Goal: Register for event/course

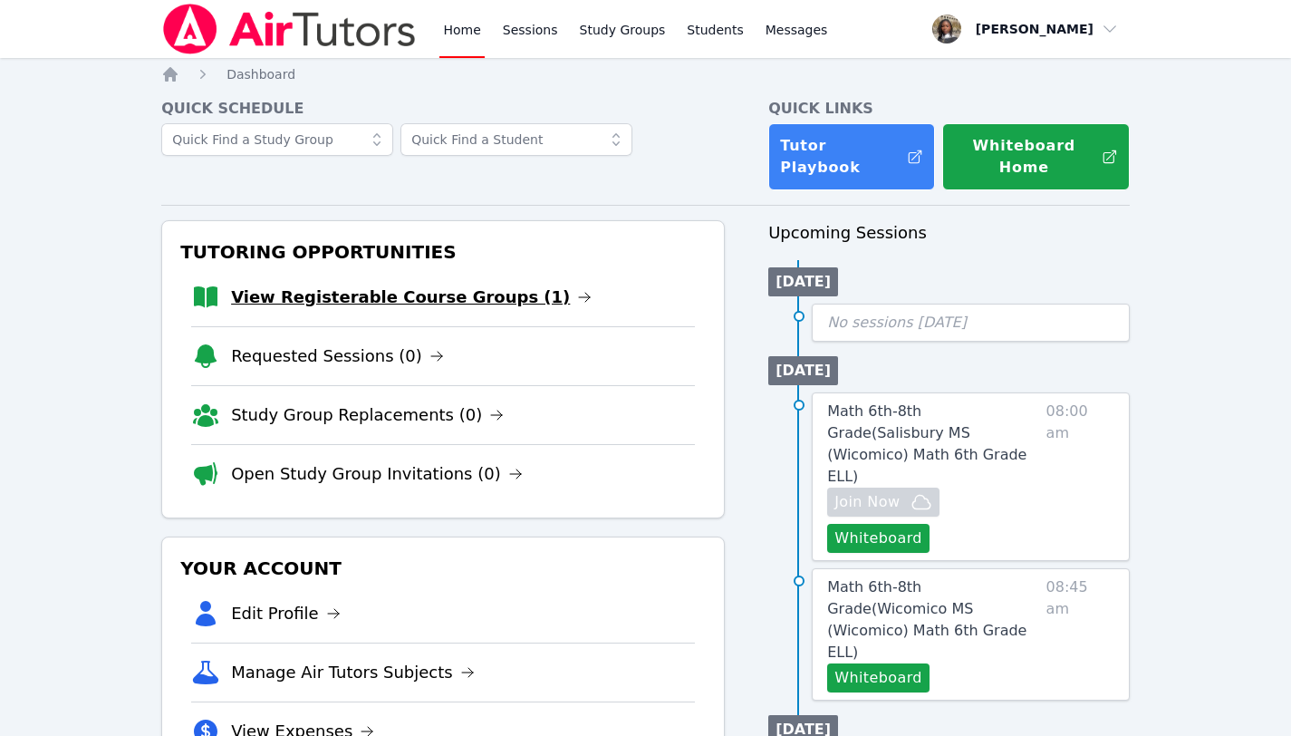
click at [483, 285] on link "View Registerable Course Groups (1)" at bounding box center [411, 297] width 361 height 25
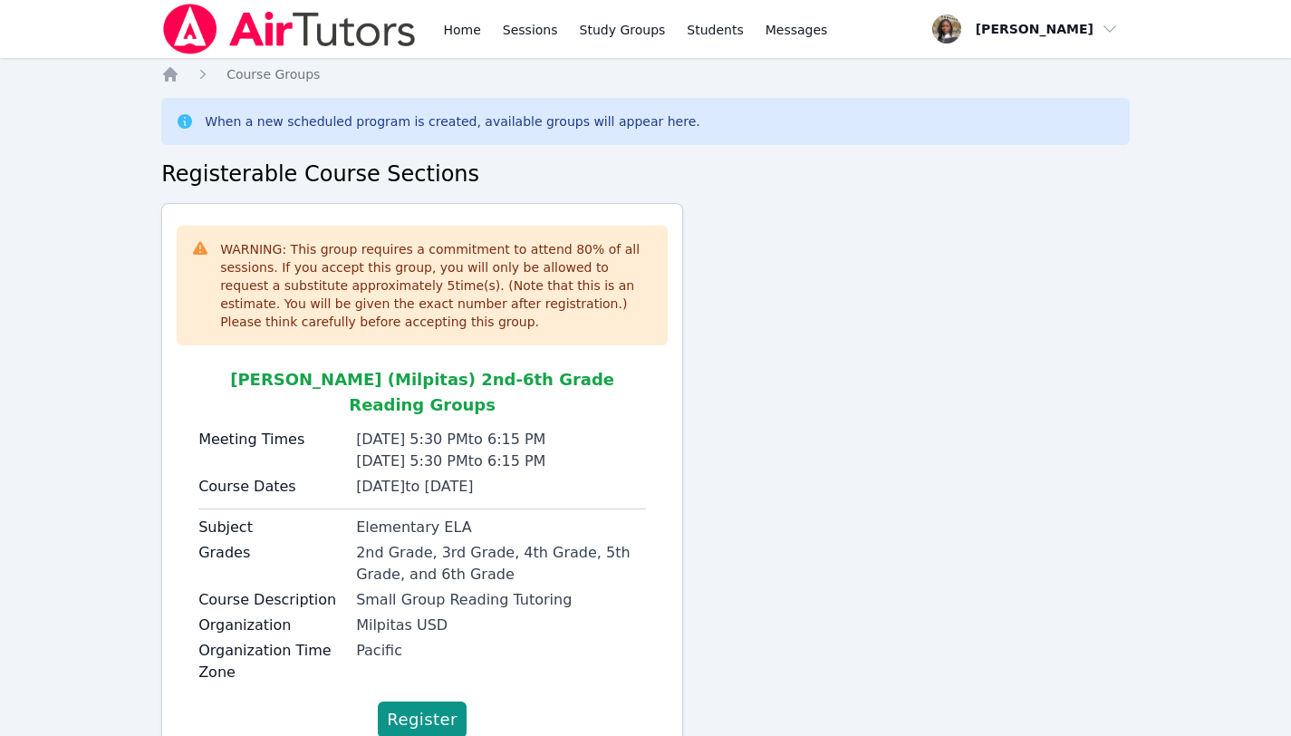
scroll to position [43, 0]
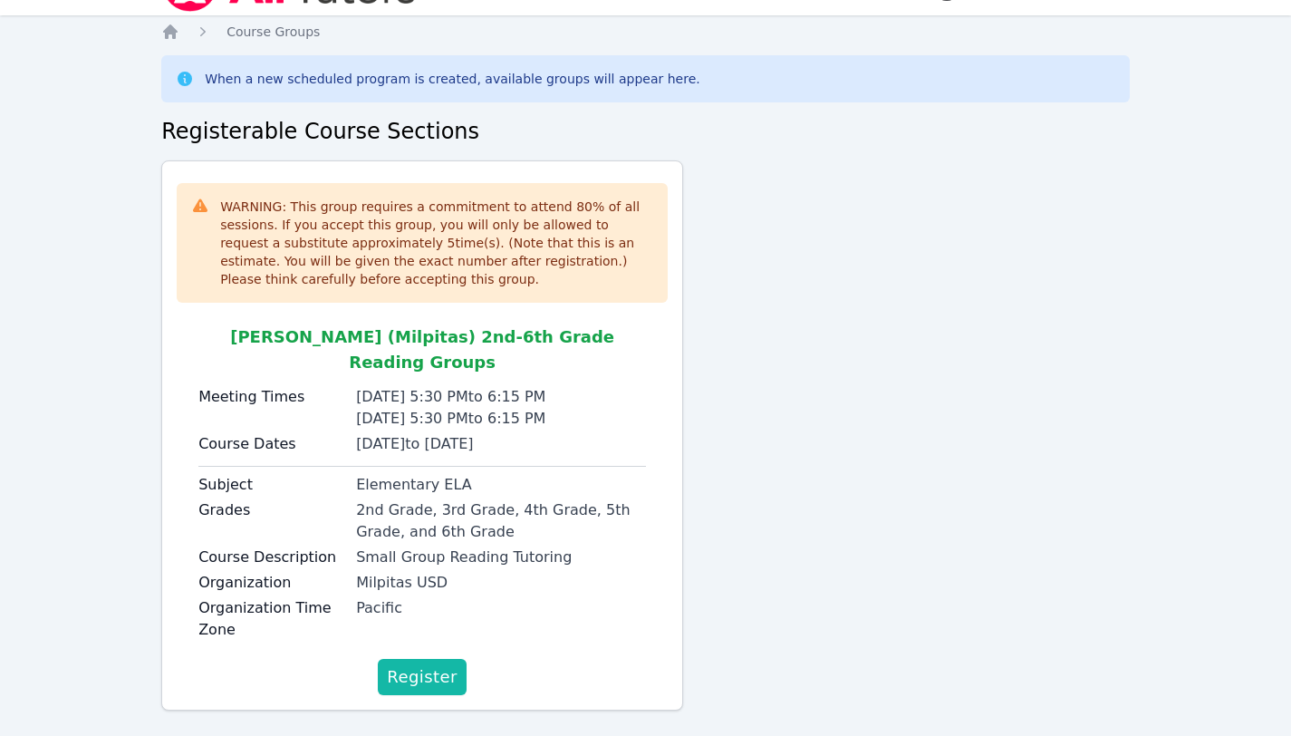
click at [409, 664] on span "Register" at bounding box center [422, 676] width 71 height 25
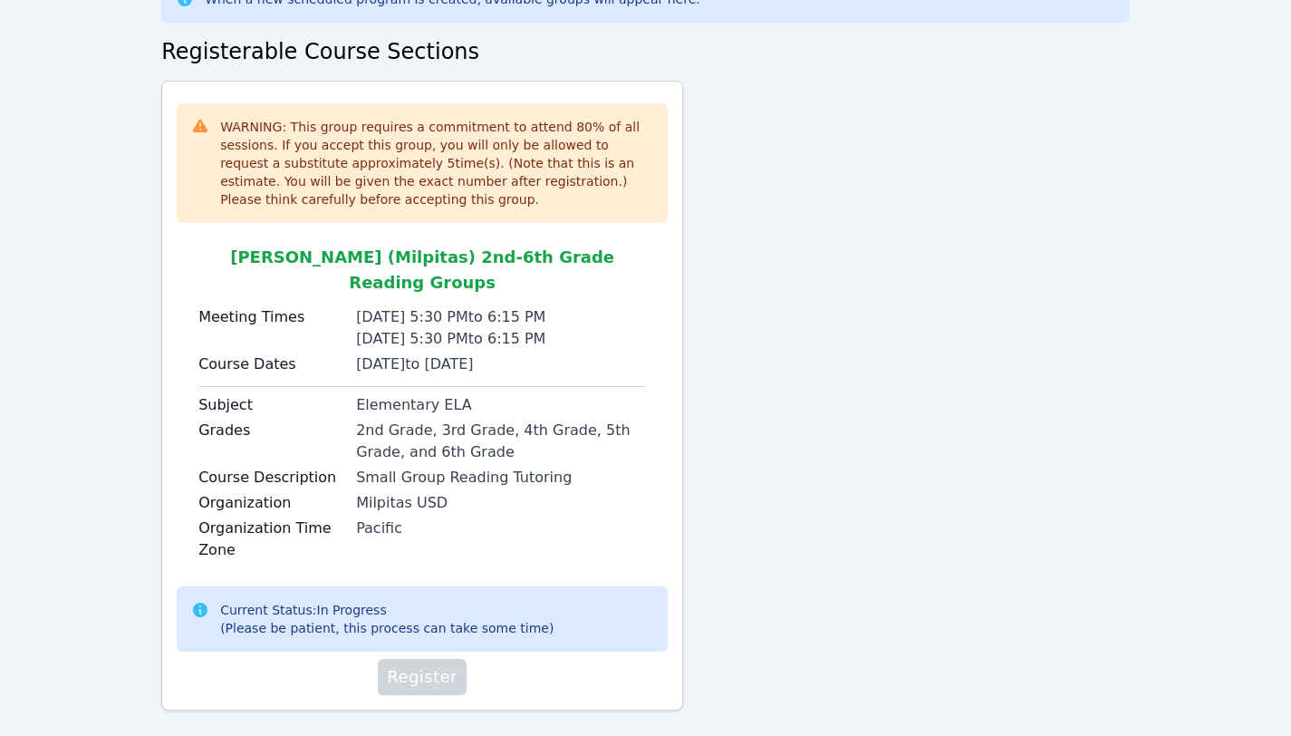
scroll to position [0, 0]
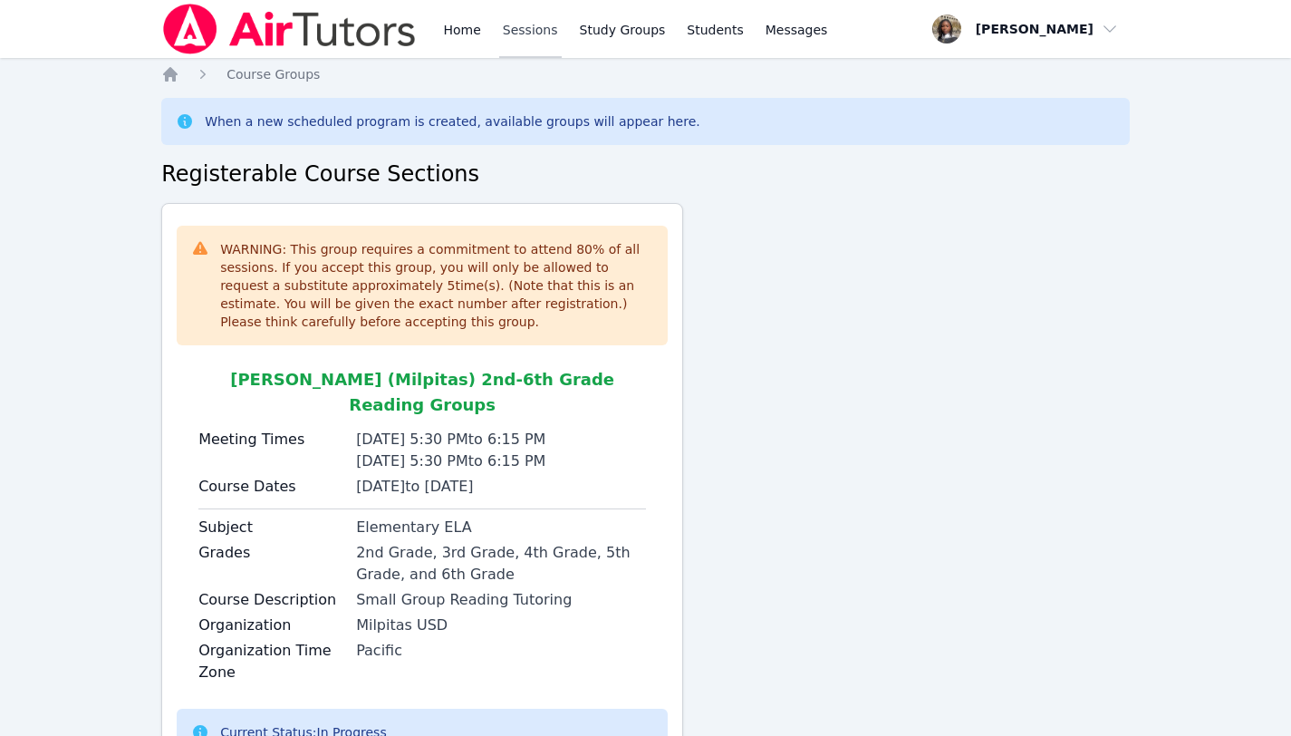
click at [509, 29] on link "Sessions" at bounding box center [530, 29] width 63 height 58
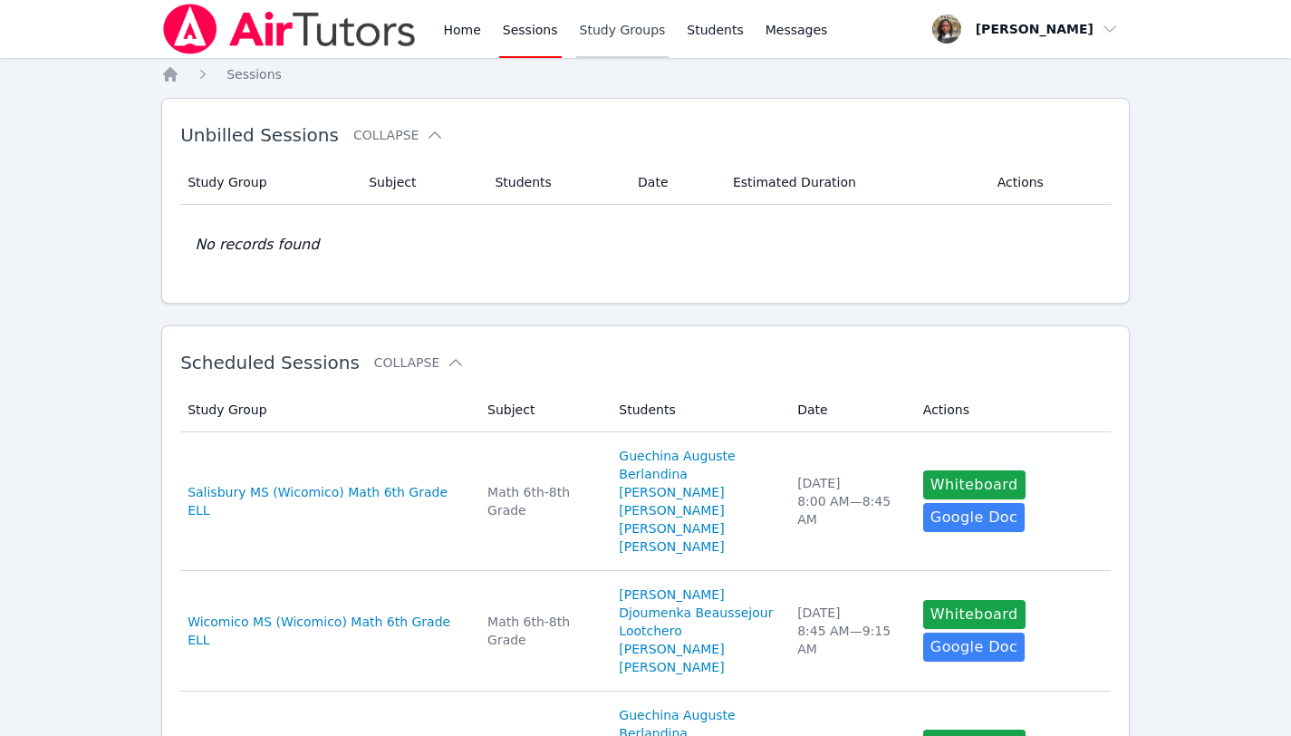
click at [611, 24] on link "Study Groups" at bounding box center [622, 29] width 93 height 58
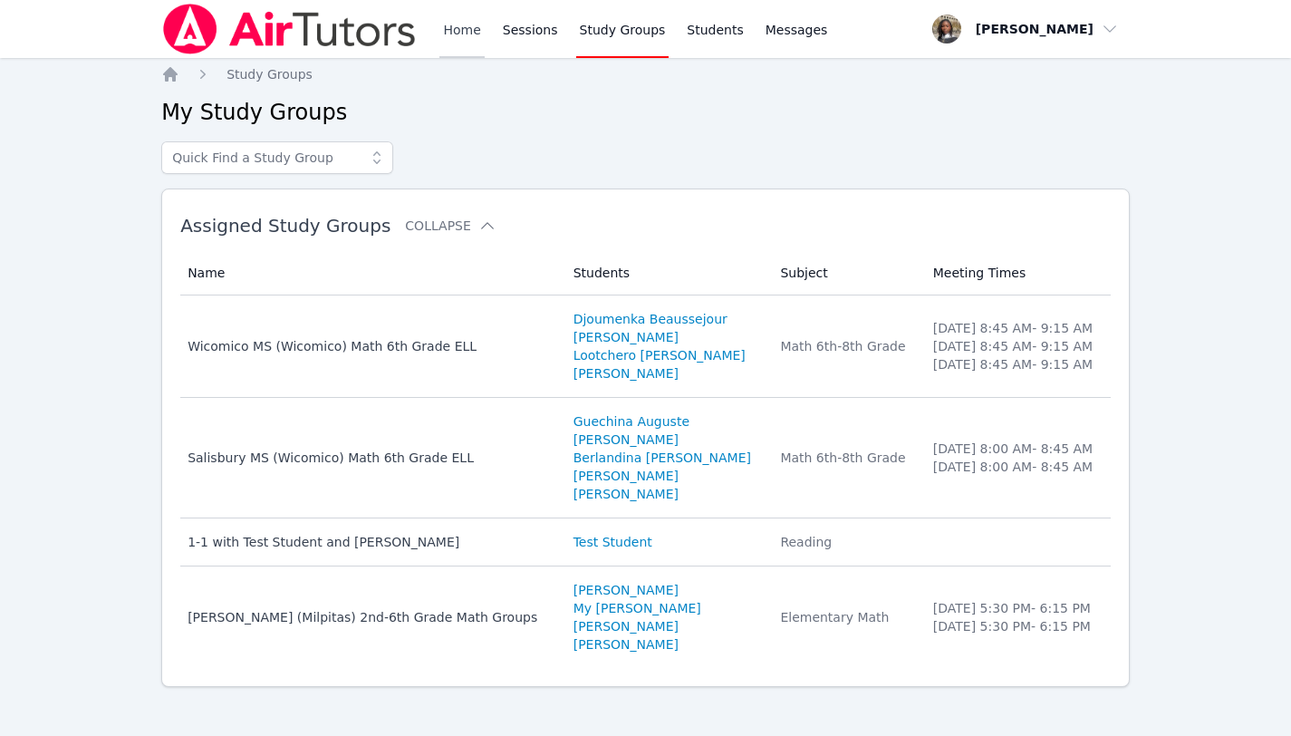
click at [461, 37] on link "Home" at bounding box center [462, 29] width 44 height 58
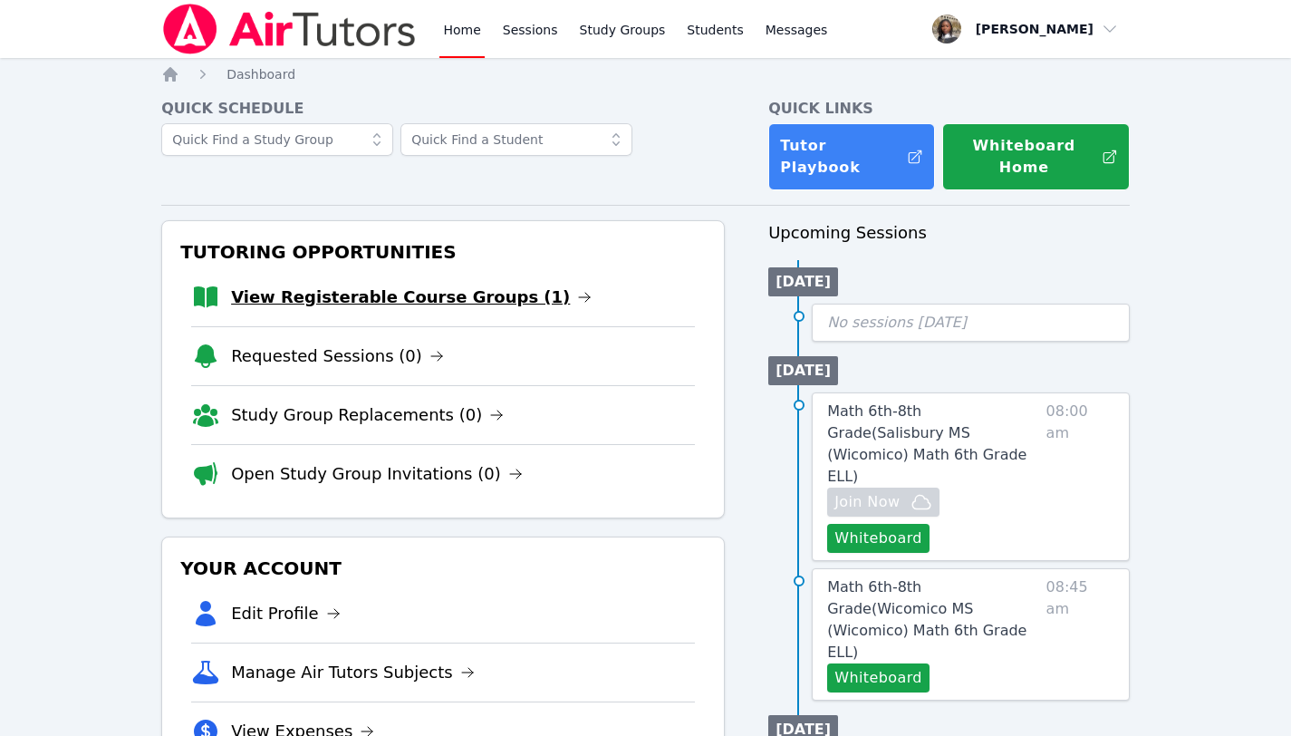
click at [405, 285] on link "View Registerable Course Groups (1)" at bounding box center [411, 297] width 361 height 25
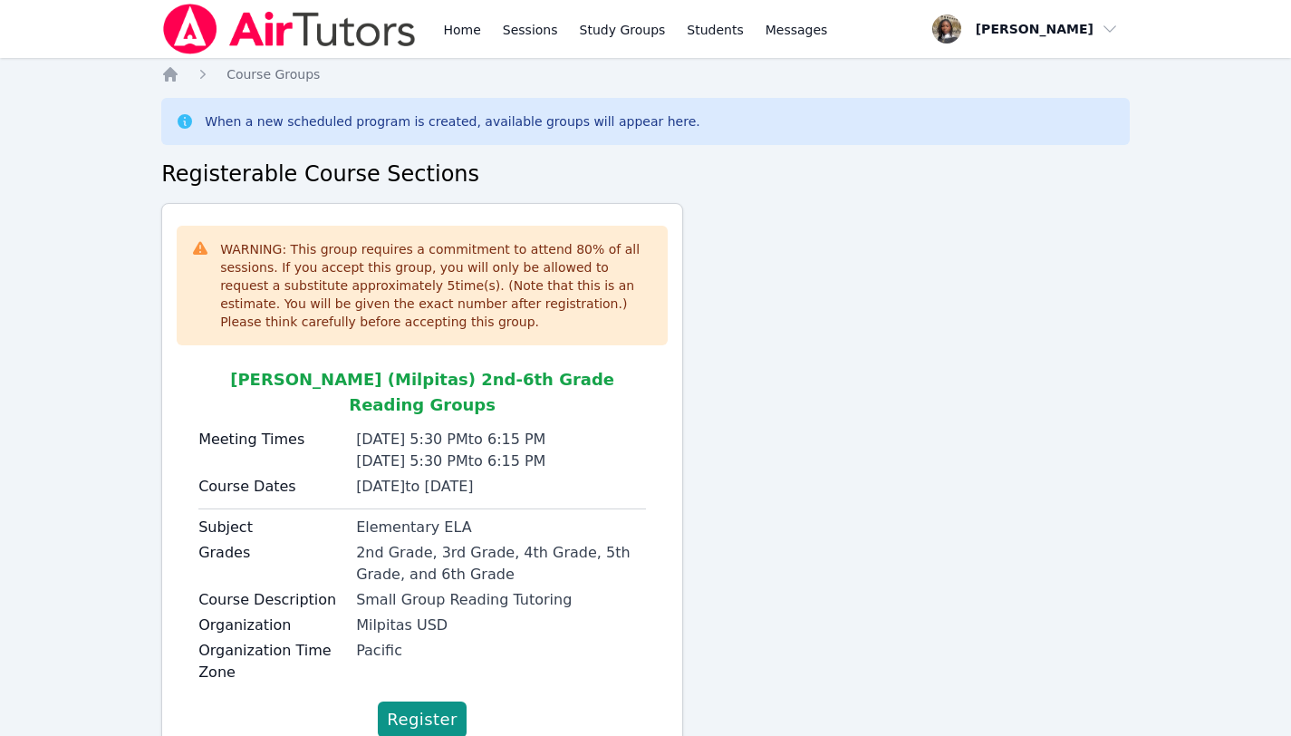
scroll to position [43, 0]
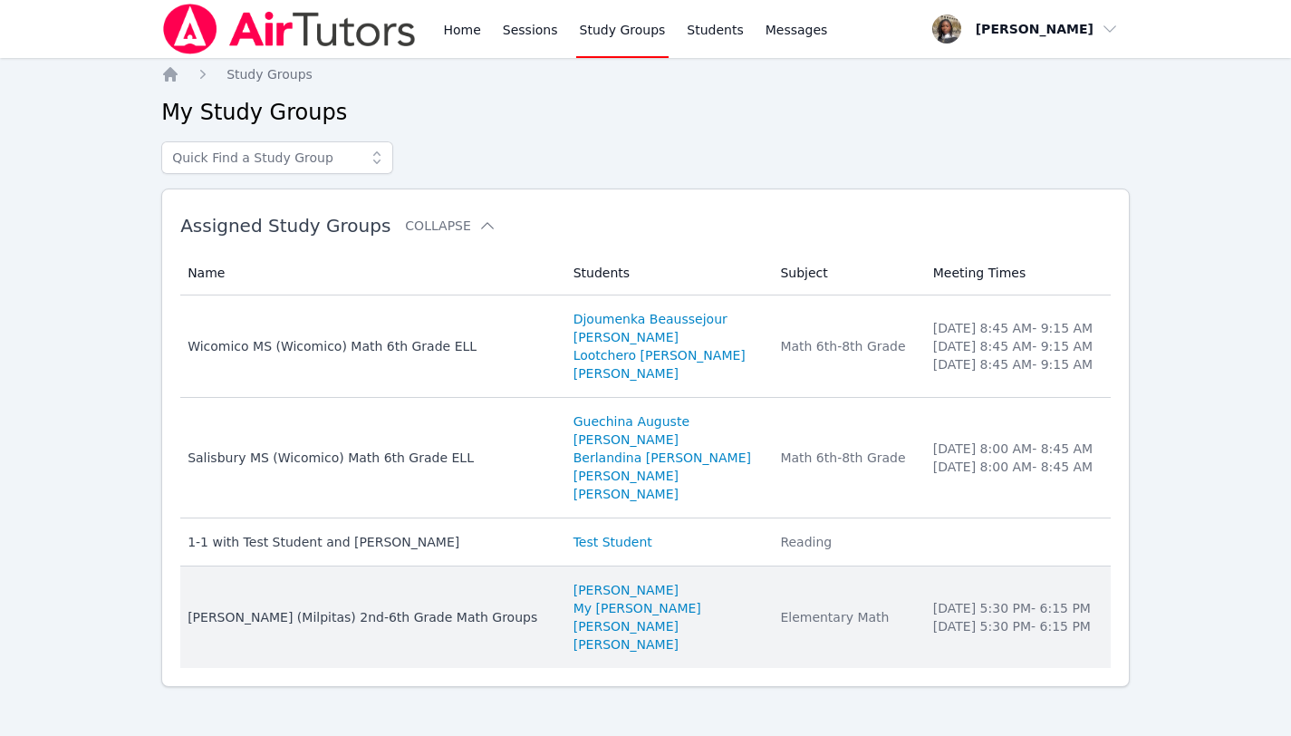
click at [405, 612] on div "[PERSON_NAME] (Milpitas) 2nd-6th Grade Math Groups" at bounding box center [370, 617] width 364 height 18
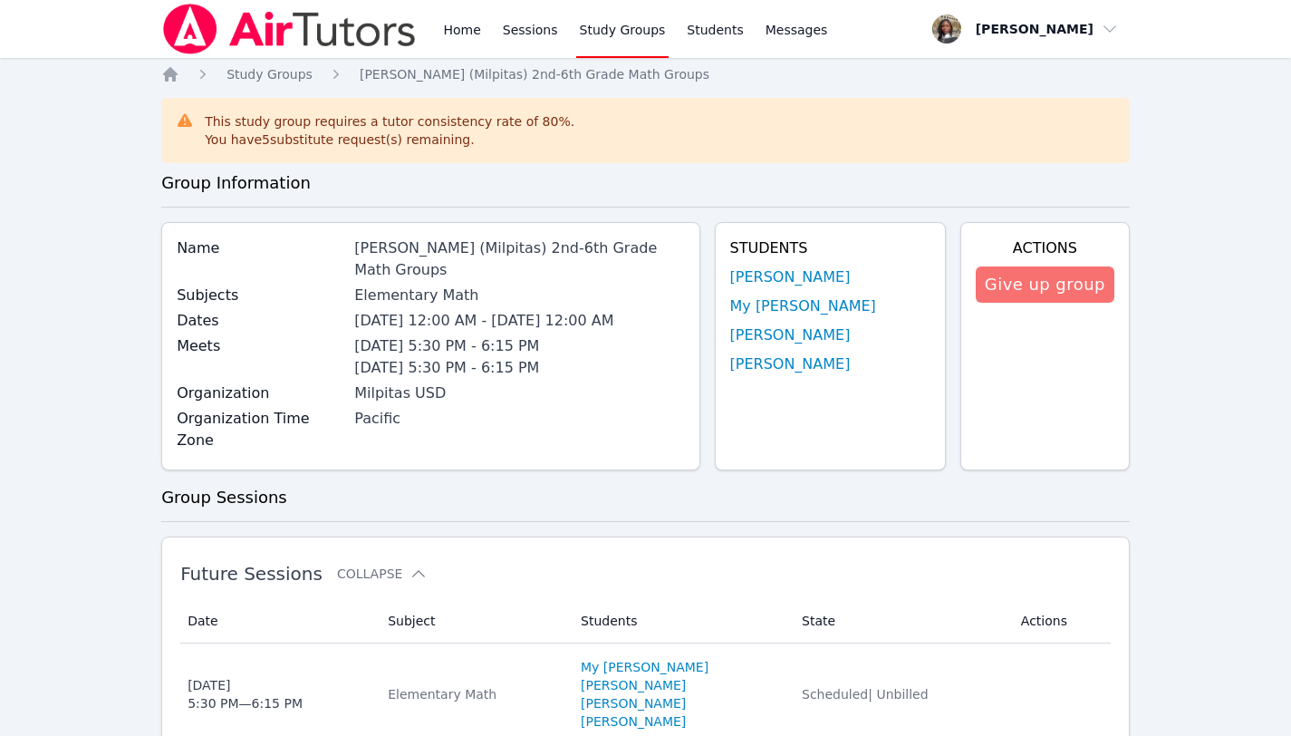
click at [1059, 290] on button "Give up group" at bounding box center [1045, 284] width 139 height 36
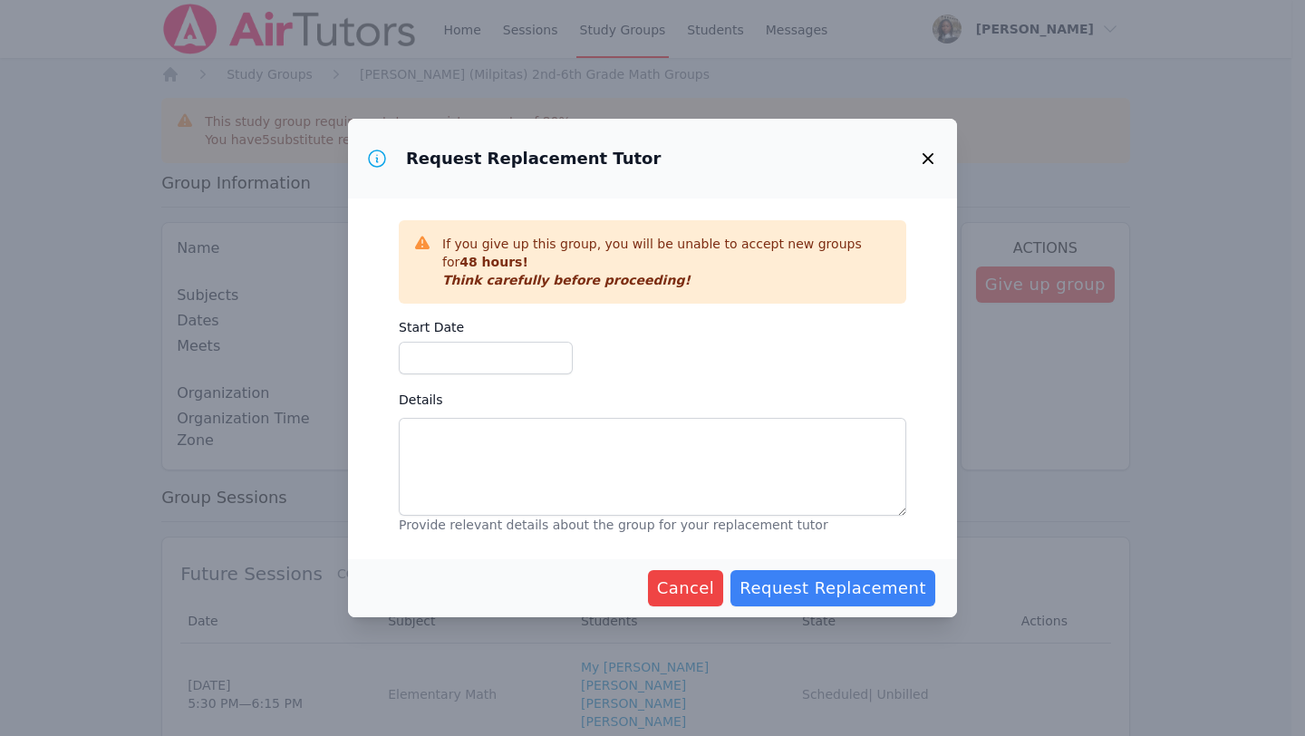
click at [930, 159] on icon "button" at bounding box center [928, 159] width 22 height 22
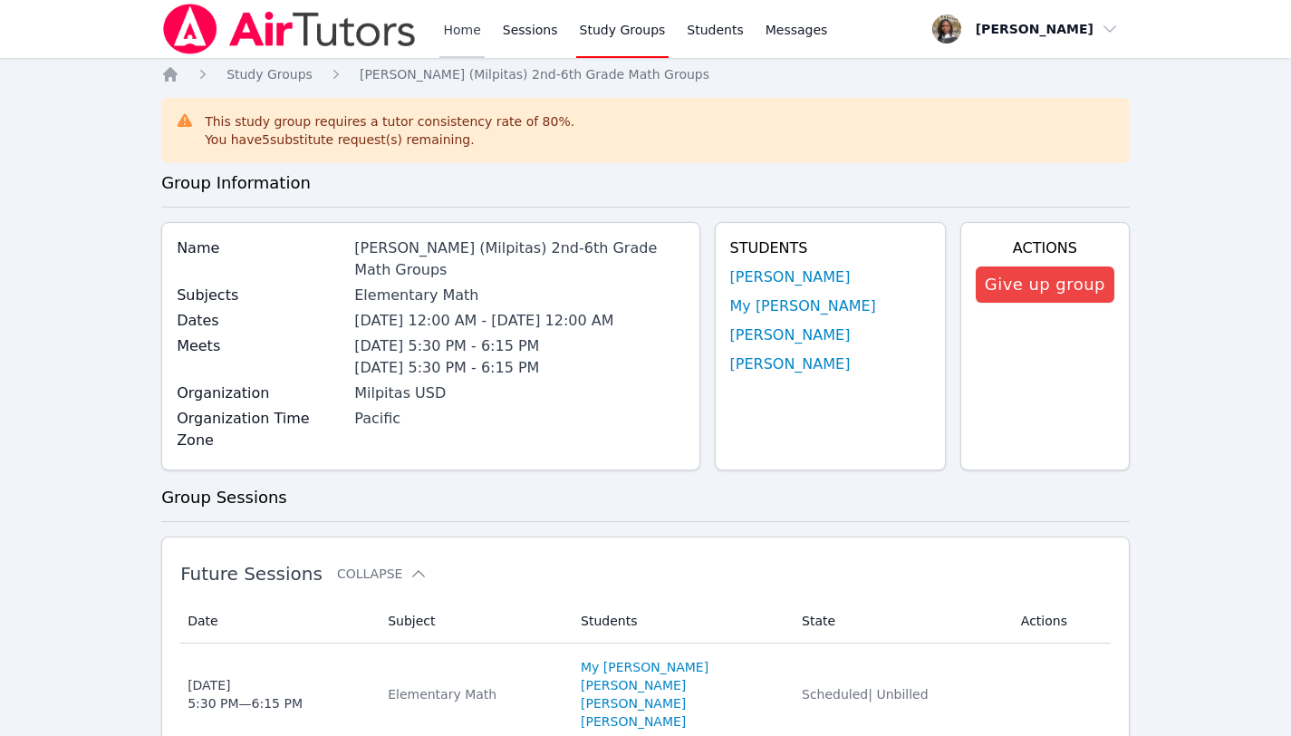
click at [459, 19] on link "Home" at bounding box center [462, 29] width 44 height 58
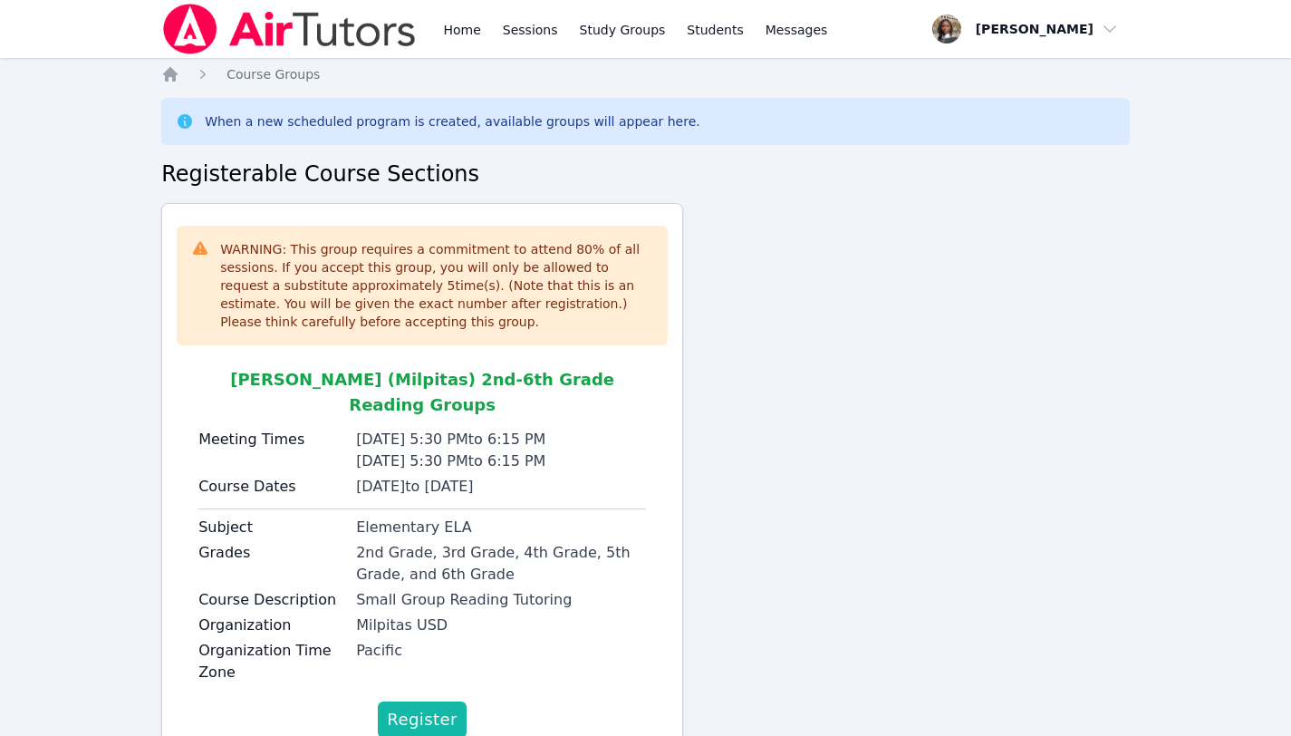
click at [414, 707] on span "Register" at bounding box center [422, 719] width 71 height 25
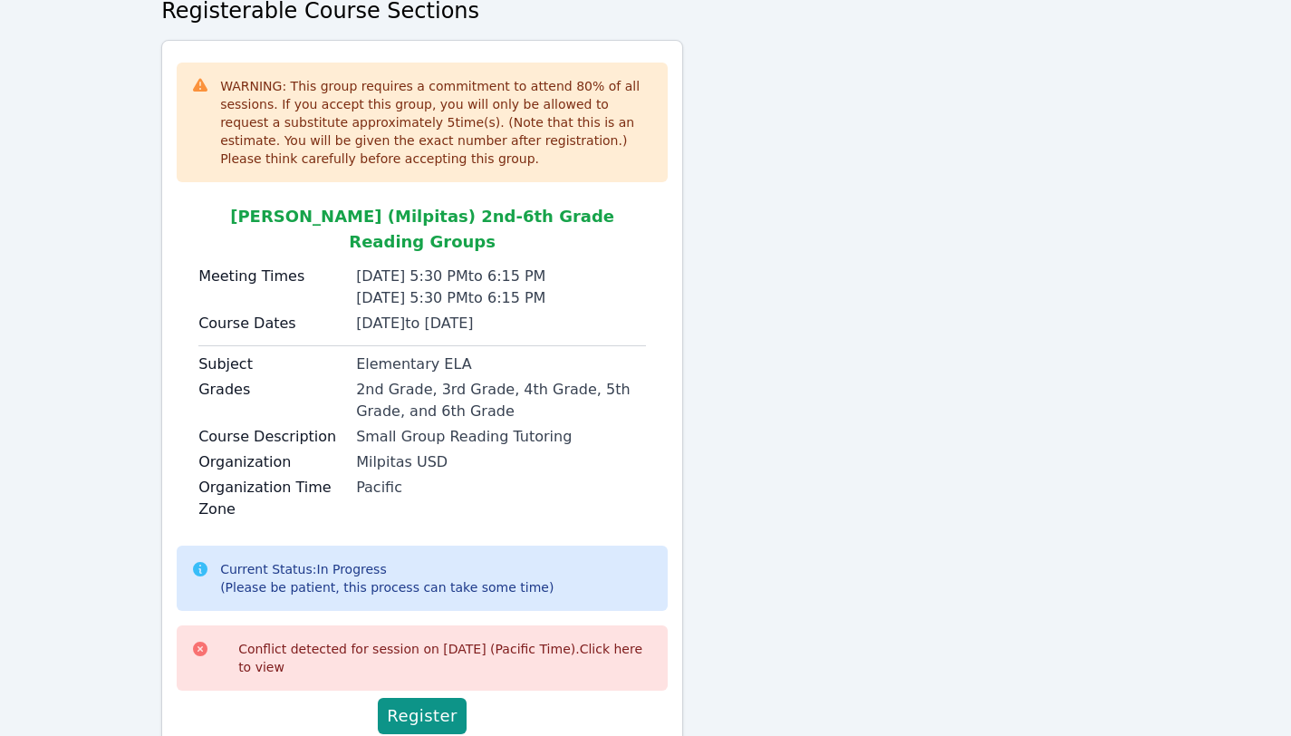
scroll to position [202, 0]
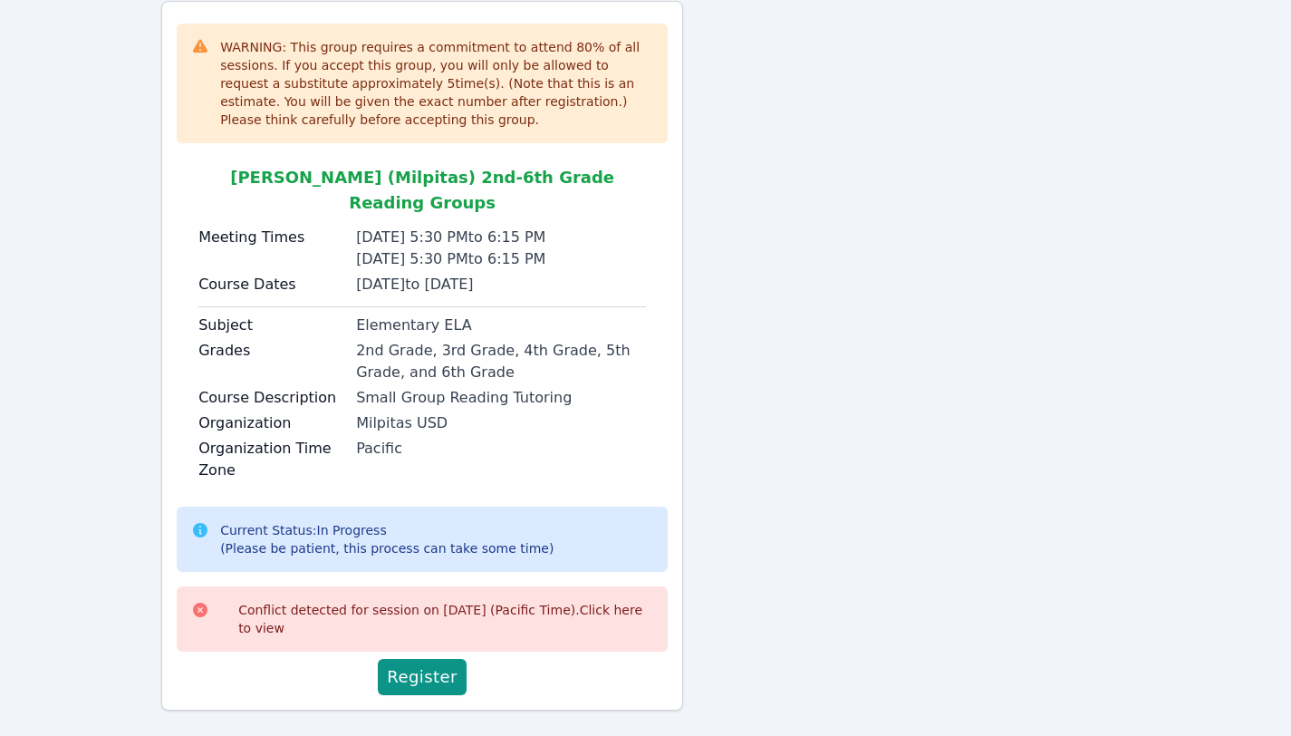
click at [391, 601] on div "Conflict detected for session on 2025-10-01 (Pacific Time). Click here to view" at bounding box center [445, 619] width 415 height 36
click at [301, 603] on link "Click here to view" at bounding box center [440, 619] width 404 height 33
click at [449, 179] on span "Burnett (Milpitas) 2nd-6th Grade Reading Groups" at bounding box center [422, 190] width 384 height 44
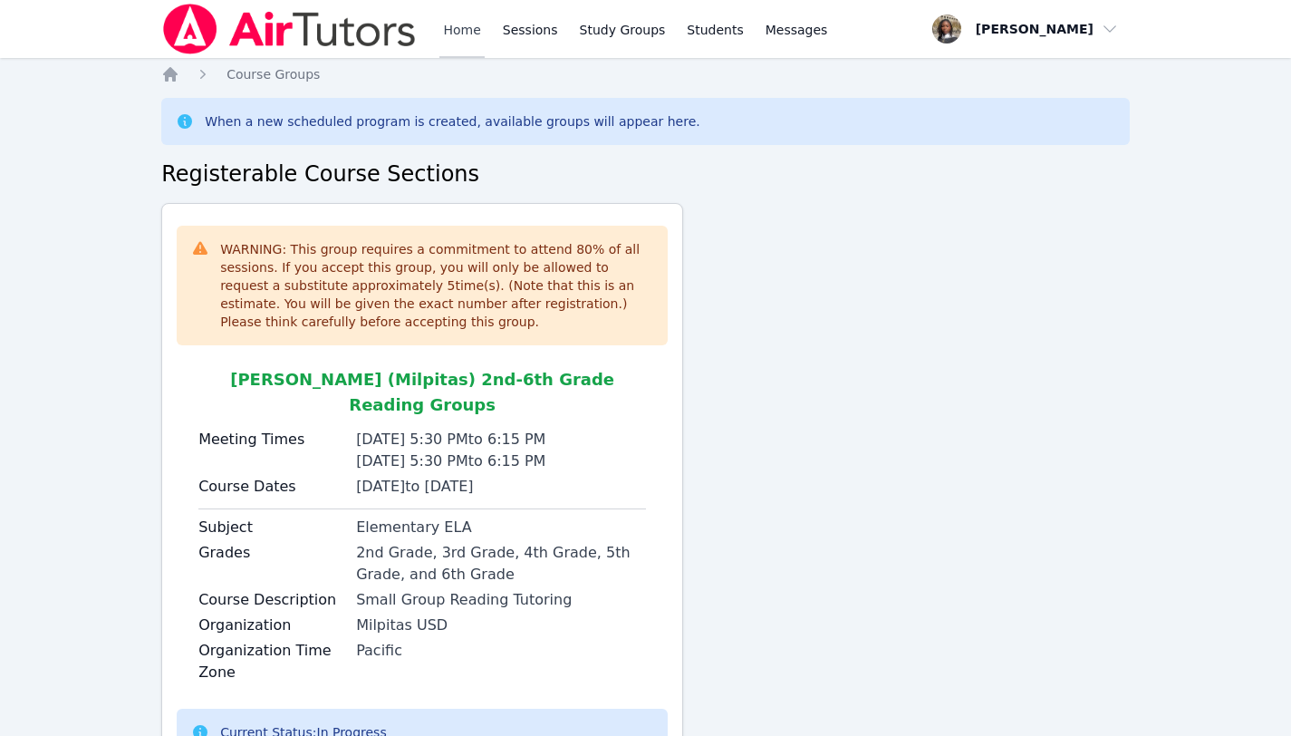
click at [456, 24] on link "Home" at bounding box center [462, 29] width 44 height 58
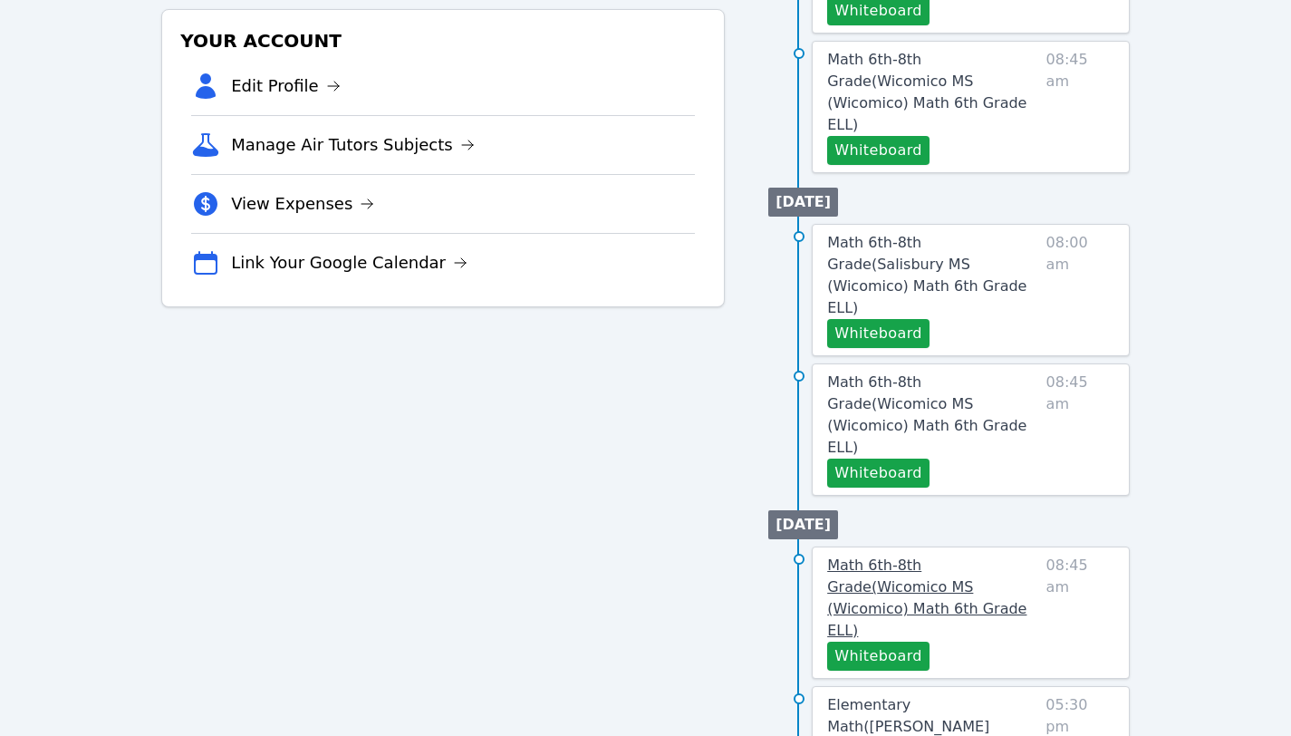
scroll to position [543, 0]
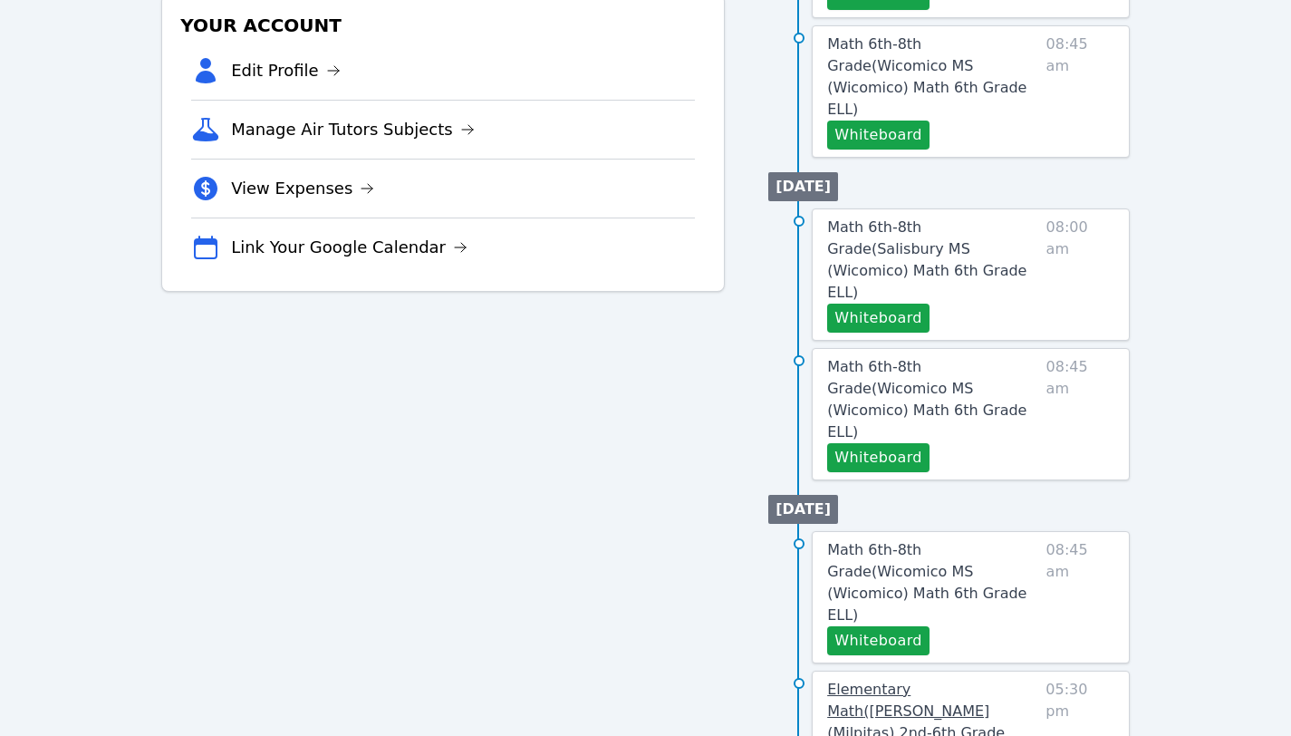
click at [892, 679] on link "Elementary Math ( [PERSON_NAME] (Milpitas) 2nd-6th Grade Math Groups )" at bounding box center [932, 722] width 211 height 87
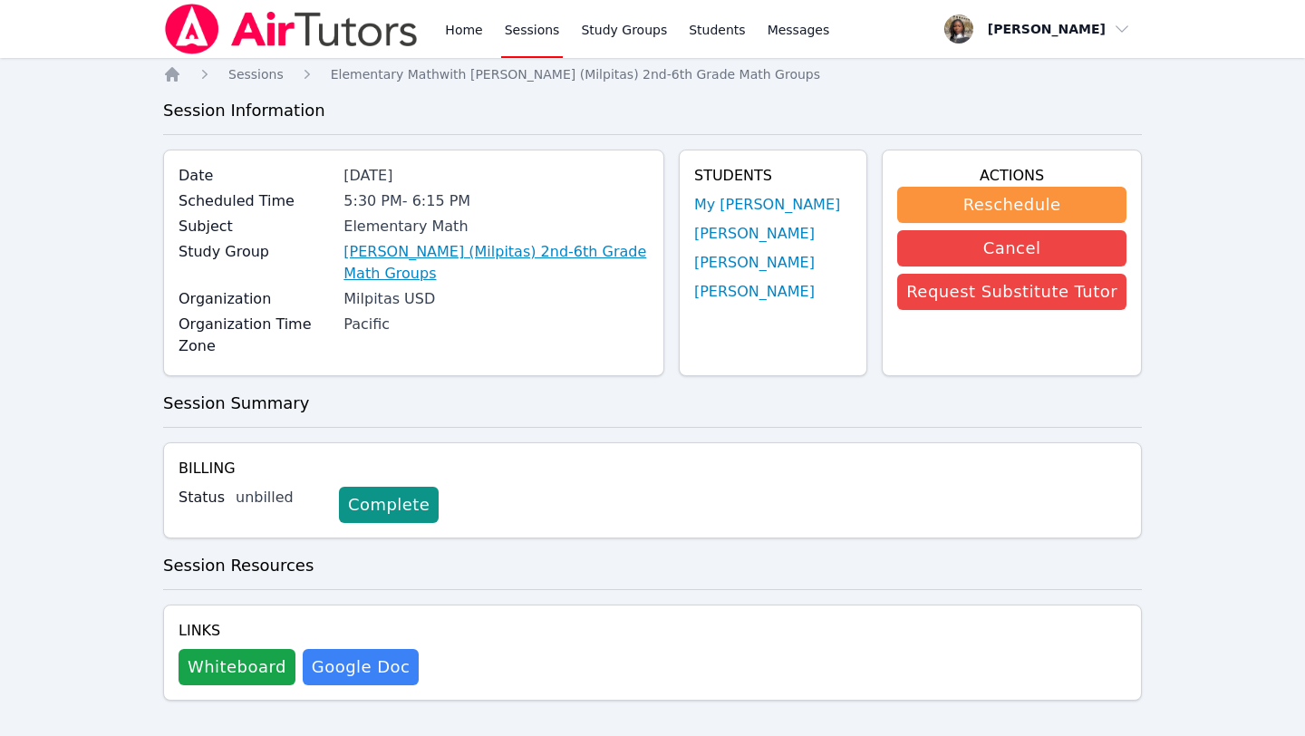
click at [617, 253] on link "[PERSON_NAME] (Milpitas) 2nd-6th Grade Math Groups" at bounding box center [495, 262] width 305 height 43
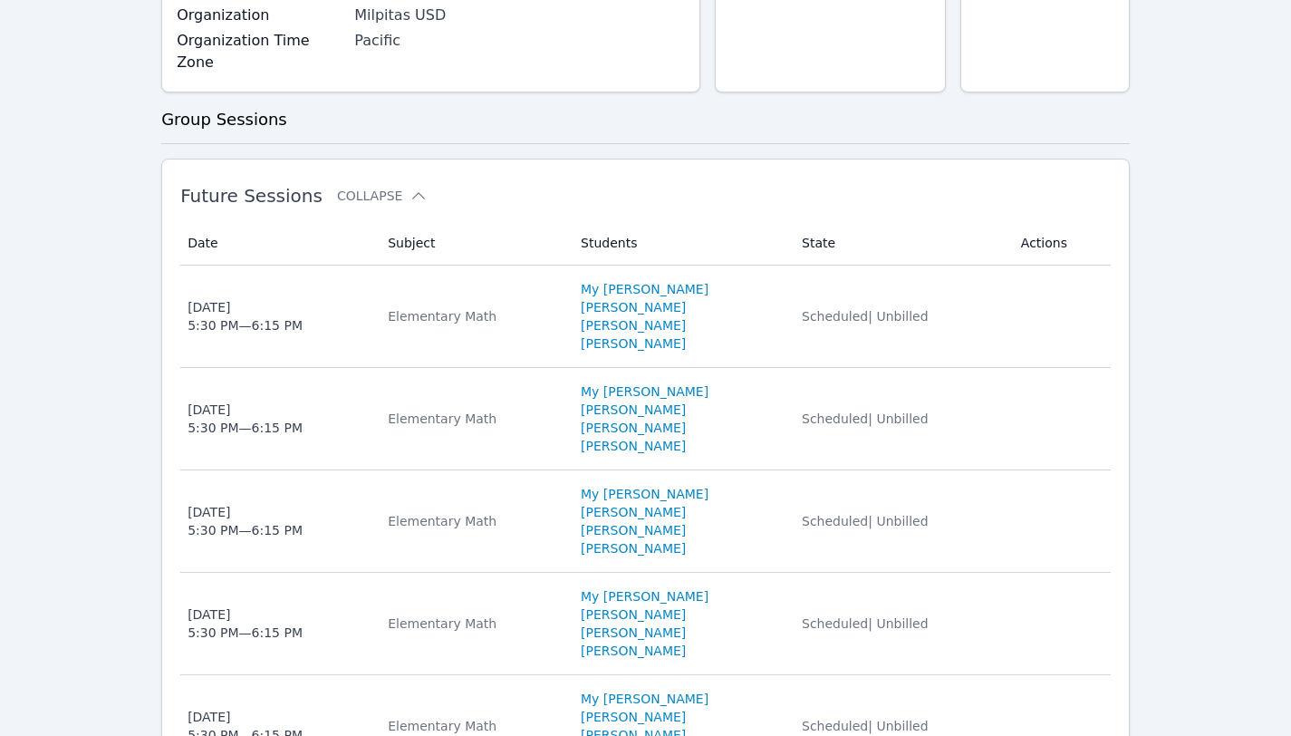
scroll to position [347, 0]
